Goal: Task Accomplishment & Management: Manage account settings

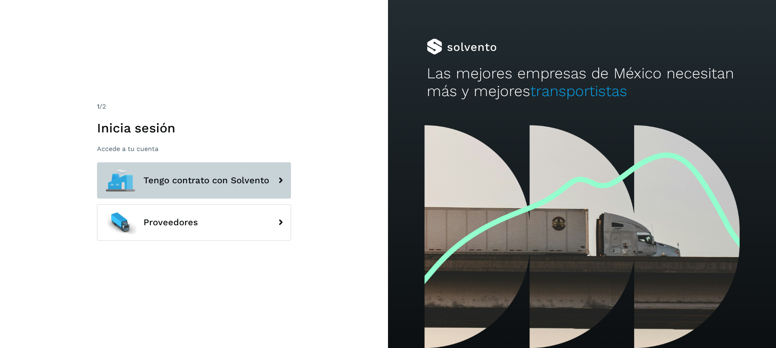
click at [179, 191] on button "Tengo contrato con Solvento" at bounding box center [194, 181] width 194 height 36
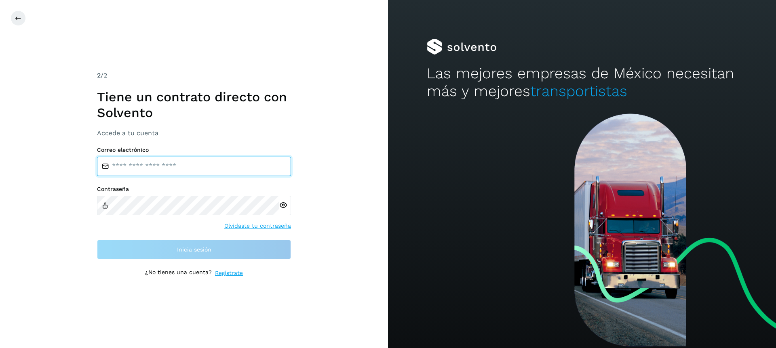
click at [151, 167] on input "email" at bounding box center [194, 166] width 194 height 19
type input "**********"
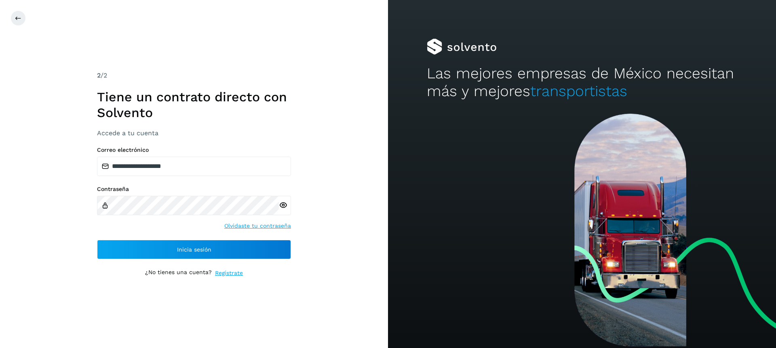
click at [285, 203] on icon at bounding box center [283, 205] width 8 height 8
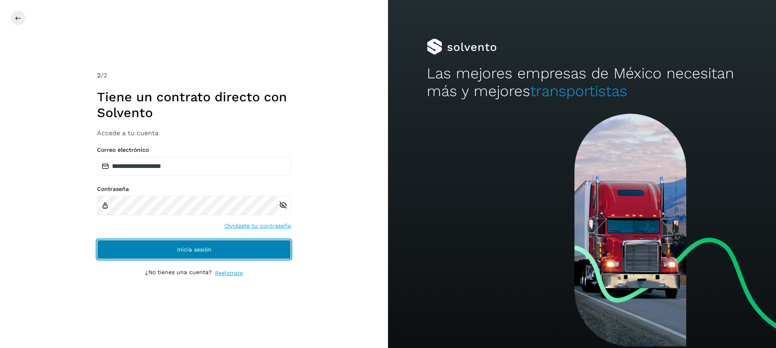
click at [158, 242] on button "Inicia sesión" at bounding box center [194, 249] width 194 height 19
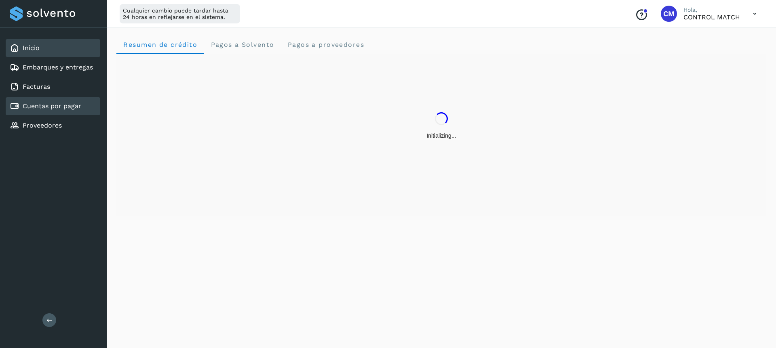
click at [38, 110] on div "Cuentas por pagar" at bounding box center [46, 106] width 72 height 10
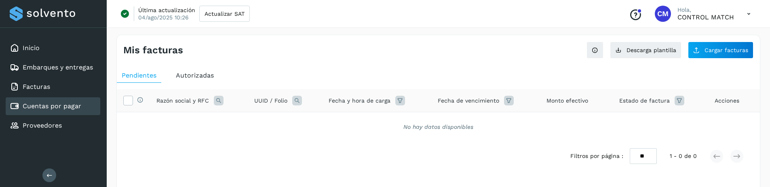
click at [202, 77] on span "Autorizadas" at bounding box center [195, 76] width 38 height 8
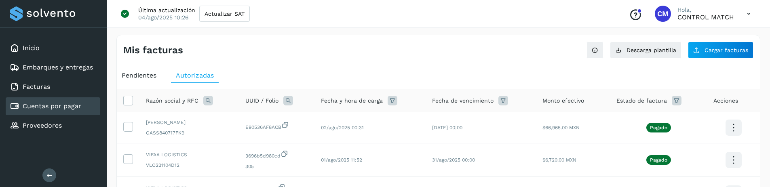
click at [140, 77] on span "Pendientes" at bounding box center [139, 76] width 35 height 8
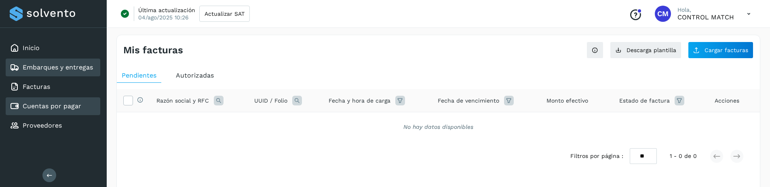
click at [56, 65] on link "Embarques y entregas" at bounding box center [58, 67] width 70 height 8
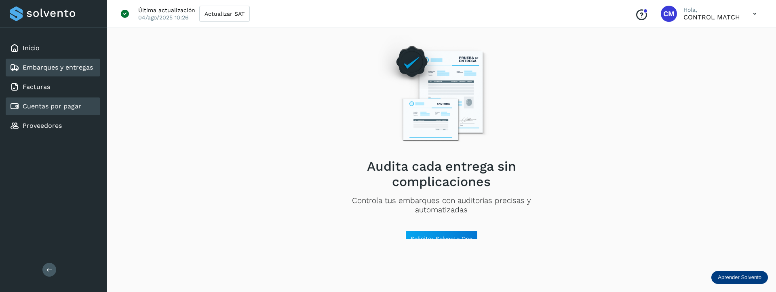
click at [59, 111] on div "Cuentas por pagar" at bounding box center [46, 106] width 72 height 10
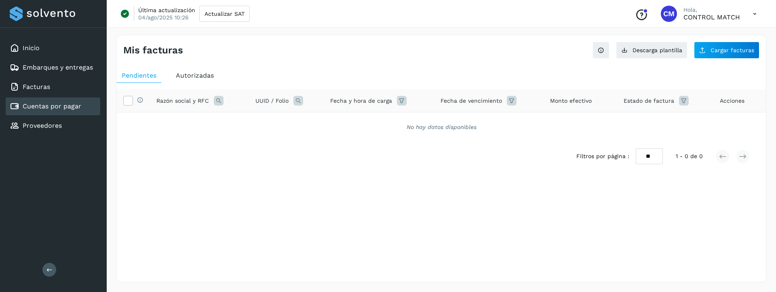
click at [201, 74] on span "Autorizadas" at bounding box center [195, 76] width 38 height 8
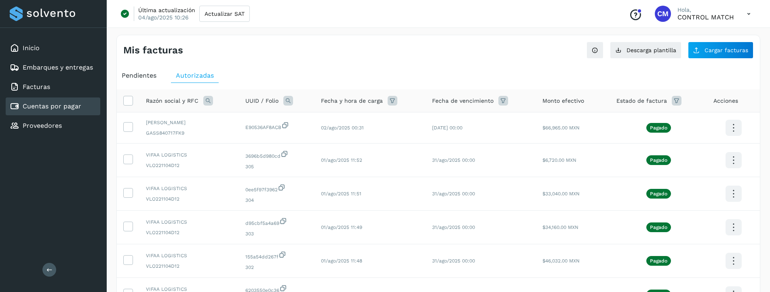
click at [751, 11] on icon at bounding box center [749, 14] width 17 height 17
click at [698, 50] on div "Cerrar sesión" at bounding box center [709, 51] width 96 height 15
